Goal: Navigation & Orientation: Find specific page/section

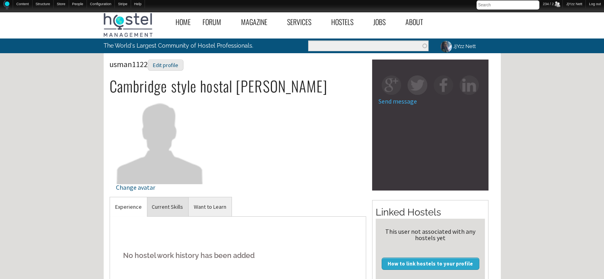
click at [164, 201] on link "Current Skills" at bounding box center [168, 206] width 42 height 19
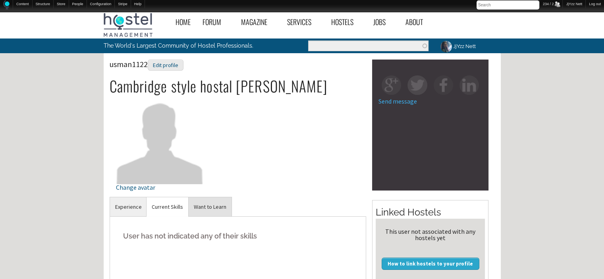
click at [211, 212] on link "Want to Learn" at bounding box center [210, 206] width 43 height 19
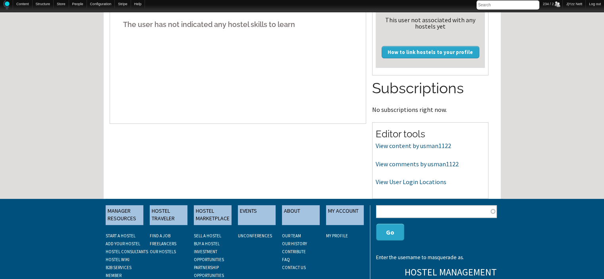
scroll to position [238, 0]
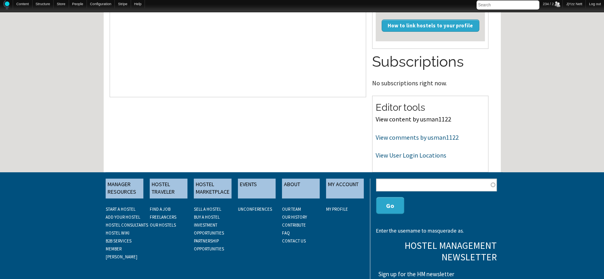
click at [403, 122] on link "View content by usman1122" at bounding box center [413, 119] width 75 height 8
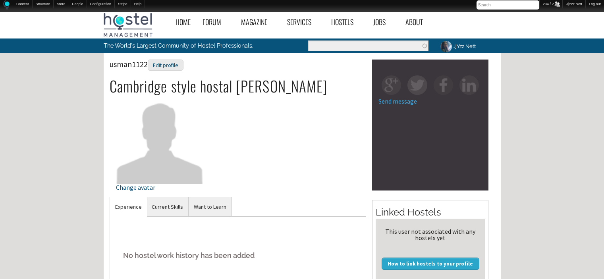
scroll to position [238, 0]
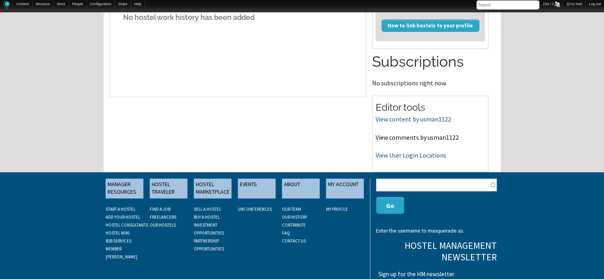
click at [384, 137] on link "View comments by usman1122" at bounding box center [417, 137] width 83 height 8
click at [404, 156] on link "View User Login Locations" at bounding box center [411, 155] width 71 height 8
click at [407, 140] on link "View comments by usman1122" at bounding box center [417, 137] width 83 height 8
click at [413, 136] on link "View comments by usman1122" at bounding box center [417, 137] width 83 height 8
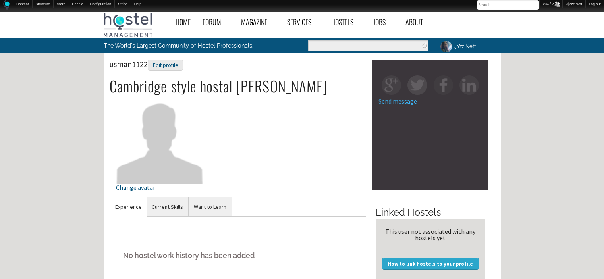
scroll to position [238, 0]
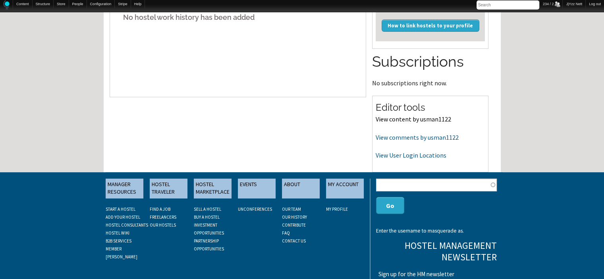
click at [388, 117] on link "View content by usman1122" at bounding box center [413, 119] width 75 height 8
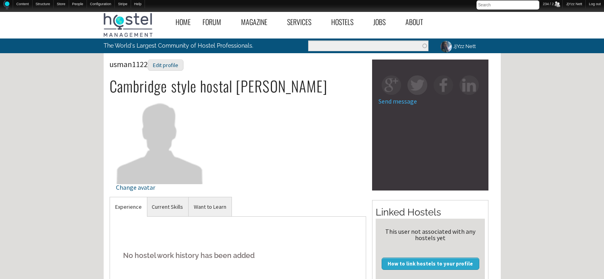
scroll to position [238, 0]
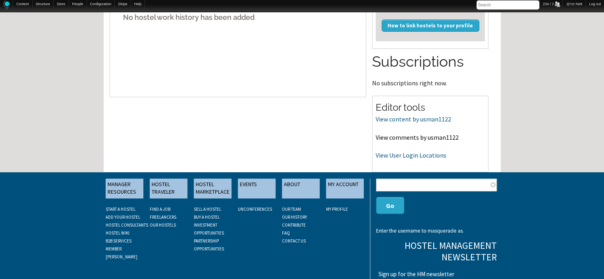
click at [389, 139] on link "View comments by usman1122" at bounding box center [417, 137] width 83 height 8
click at [379, 154] on link "View User Login Locations" at bounding box center [411, 155] width 71 height 8
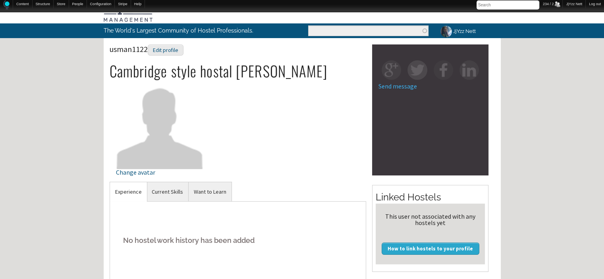
scroll to position [0, 0]
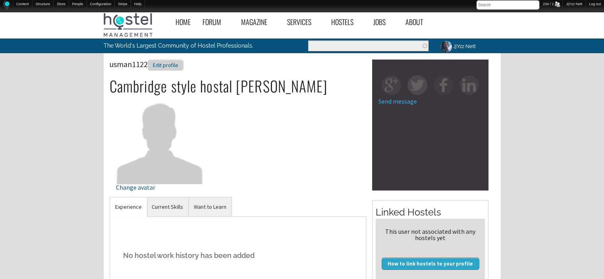
click at [160, 62] on div "Edit profile" at bounding box center [166, 66] width 36 height 12
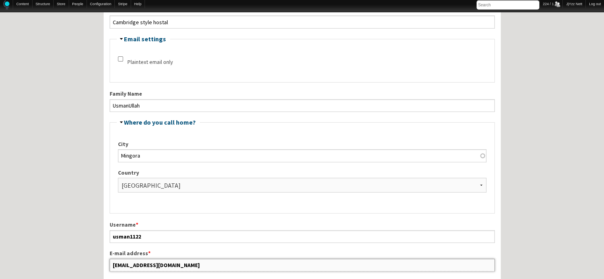
scroll to position [210, 0]
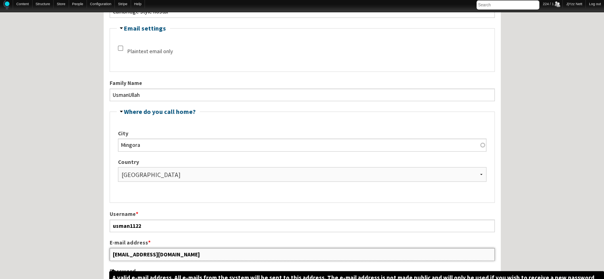
drag, startPoint x: 189, startPoint y: 268, endPoint x: 110, endPoint y: 255, distance: 80.1
click at [110, 255] on input "[EMAIL_ADDRESS][DOMAIN_NAME]" at bounding box center [302, 254] width 385 height 13
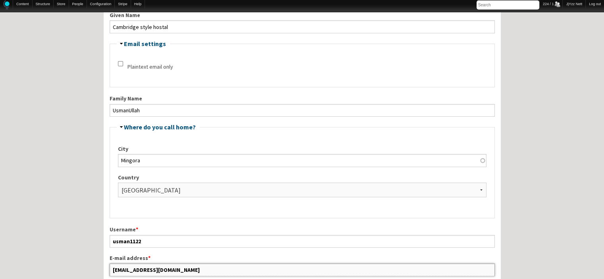
scroll to position [194, 0]
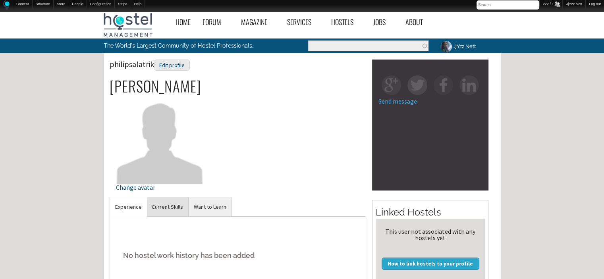
click at [167, 202] on link "Current Skills" at bounding box center [168, 206] width 42 height 19
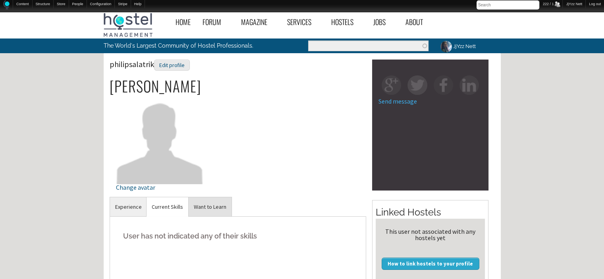
click at [206, 206] on link "Want to Learn" at bounding box center [210, 206] width 43 height 19
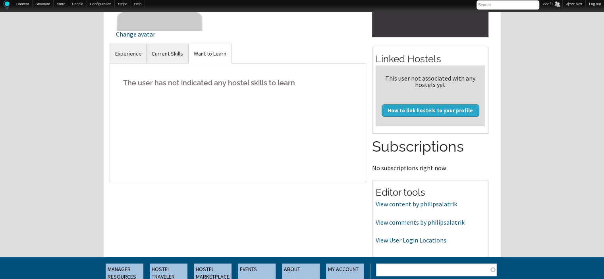
scroll to position [159, 0]
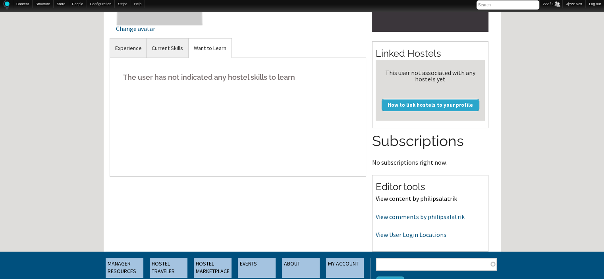
click at [401, 197] on link "View content by philipsalatrik" at bounding box center [416, 199] width 81 height 8
click at [399, 220] on link "View comments by philipsalatrik" at bounding box center [420, 217] width 89 height 8
click at [404, 235] on link "View User Login Locations" at bounding box center [411, 235] width 71 height 8
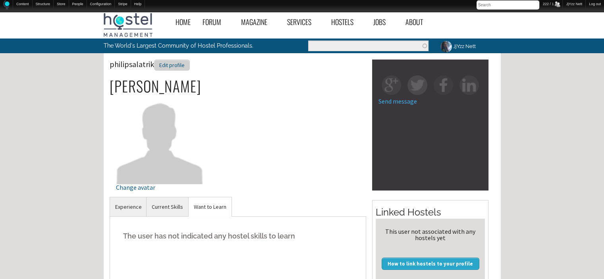
click at [183, 66] on div "Edit profile" at bounding box center [172, 66] width 36 height 12
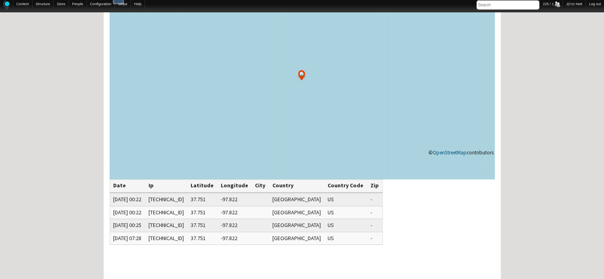
scroll to position [95, 0]
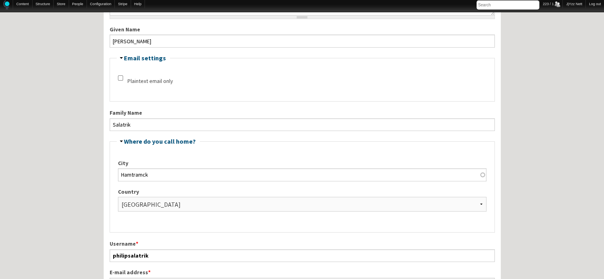
scroll to position [159, 0]
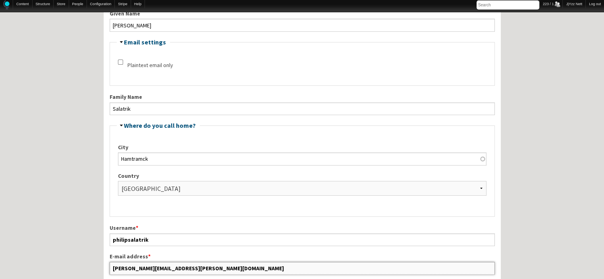
drag, startPoint x: 182, startPoint y: 270, endPoint x: 112, endPoint y: 268, distance: 69.5
click at [112, 268] on input "philip.salatrik@gmail.com" at bounding box center [302, 268] width 385 height 13
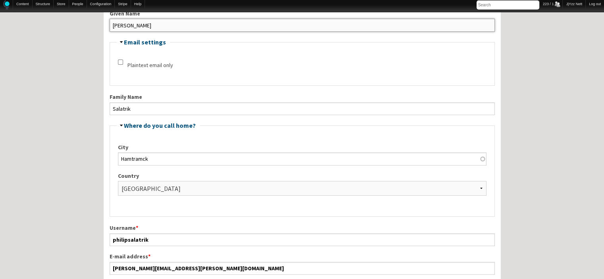
drag, startPoint x: 144, startPoint y: 23, endPoint x: 113, endPoint y: 25, distance: 31.0
click at [113, 25] on input "Philip" at bounding box center [302, 25] width 385 height 13
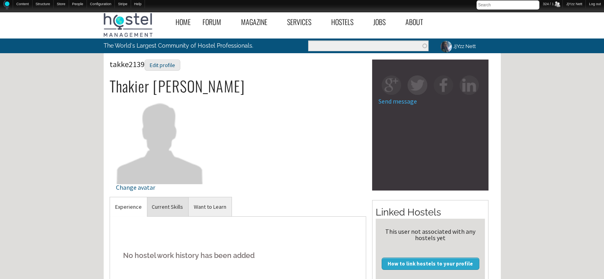
click at [167, 212] on link "Current Skills" at bounding box center [168, 206] width 42 height 19
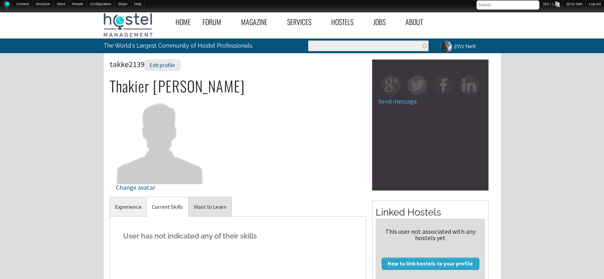
click at [221, 209] on link "Want to Learn" at bounding box center [210, 206] width 43 height 19
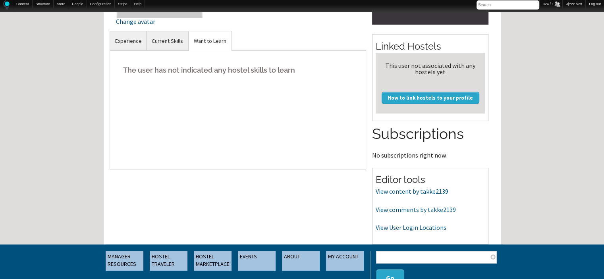
scroll to position [175, 0]
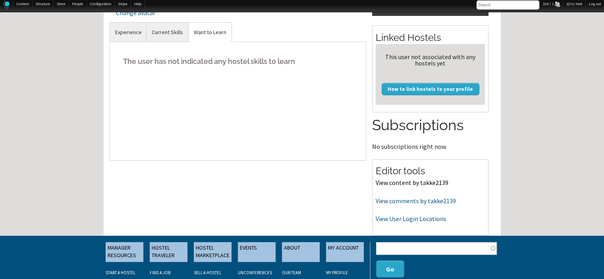
click at [393, 179] on link "View content by takke2139" at bounding box center [412, 183] width 73 height 8
click at [400, 184] on link "View content by takke2139" at bounding box center [412, 183] width 73 height 8
